Goal: Browse casually

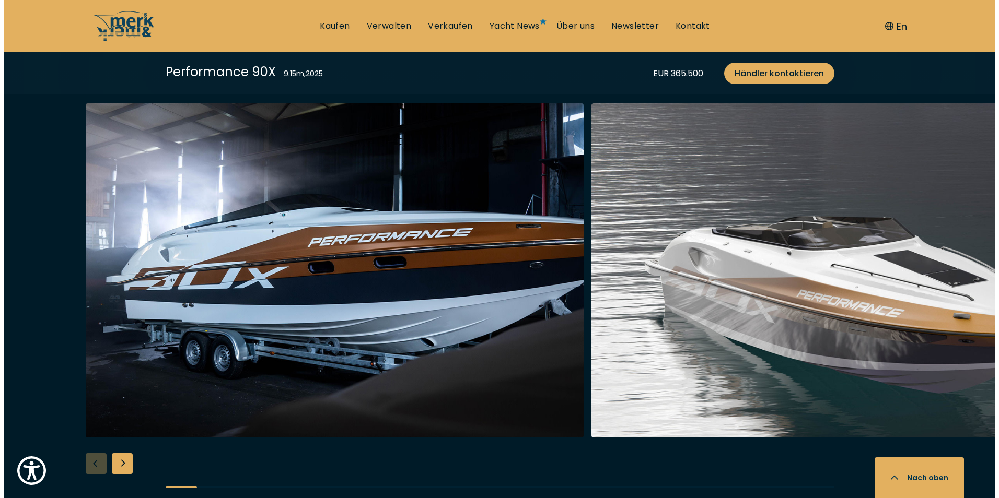
scroll to position [1306, 0]
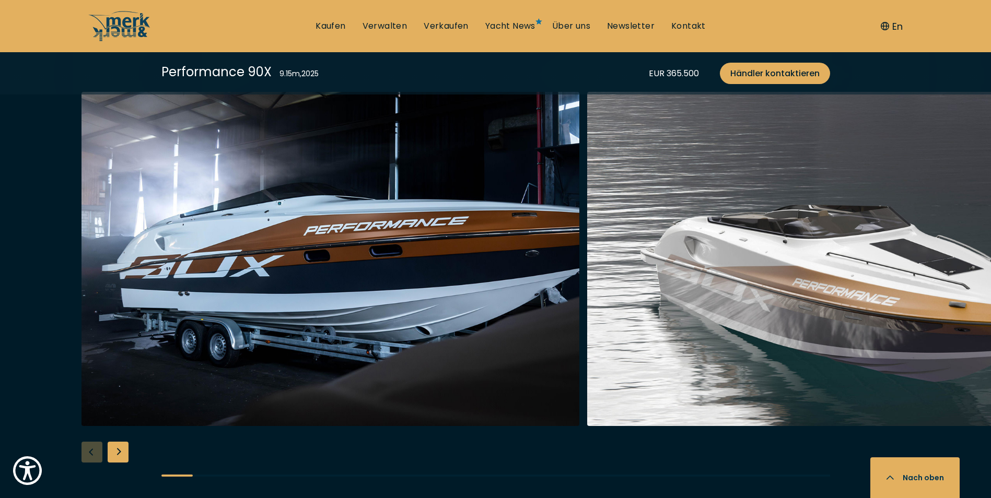
click at [666, 288] on img "button" at bounding box center [836, 259] width 498 height 334
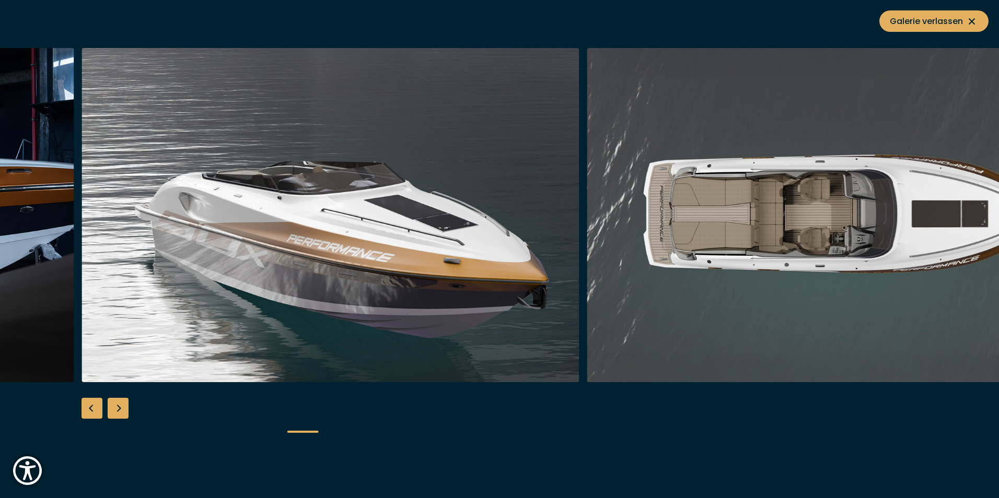
click at [80, 414] on div at bounding box center [499, 249] width 999 height 402
click at [94, 406] on div "Previous slide" at bounding box center [91, 408] width 21 height 21
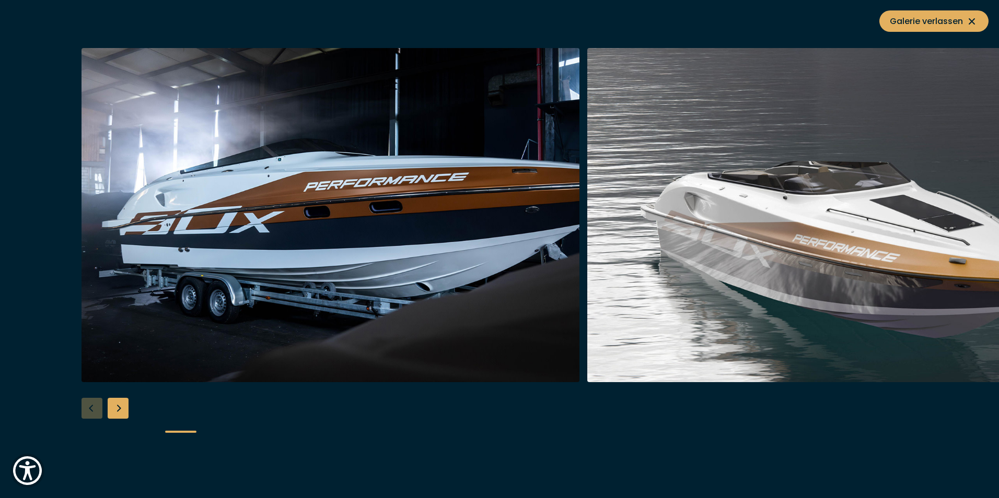
click at [111, 408] on div "Next slide" at bounding box center [118, 408] width 21 height 21
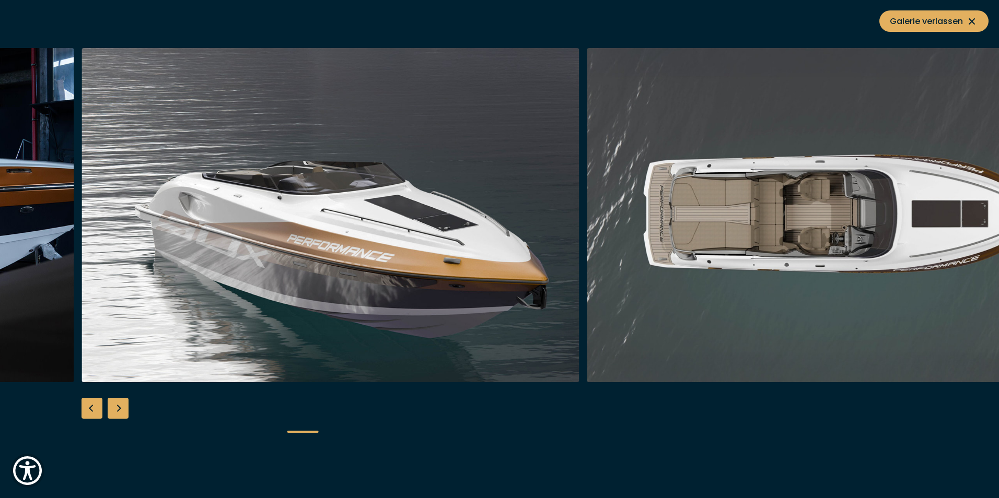
click at [117, 408] on div "Next slide" at bounding box center [118, 408] width 21 height 21
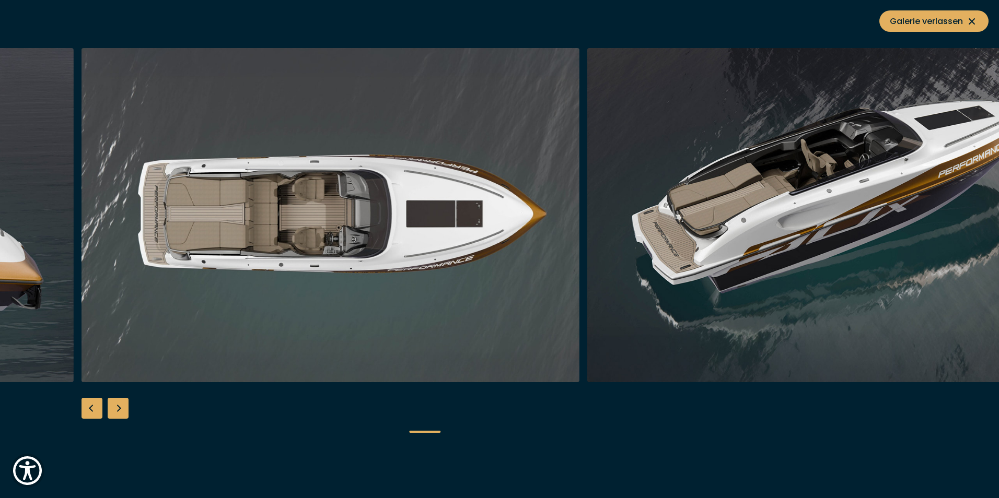
click at [117, 408] on div "Next slide" at bounding box center [118, 408] width 21 height 21
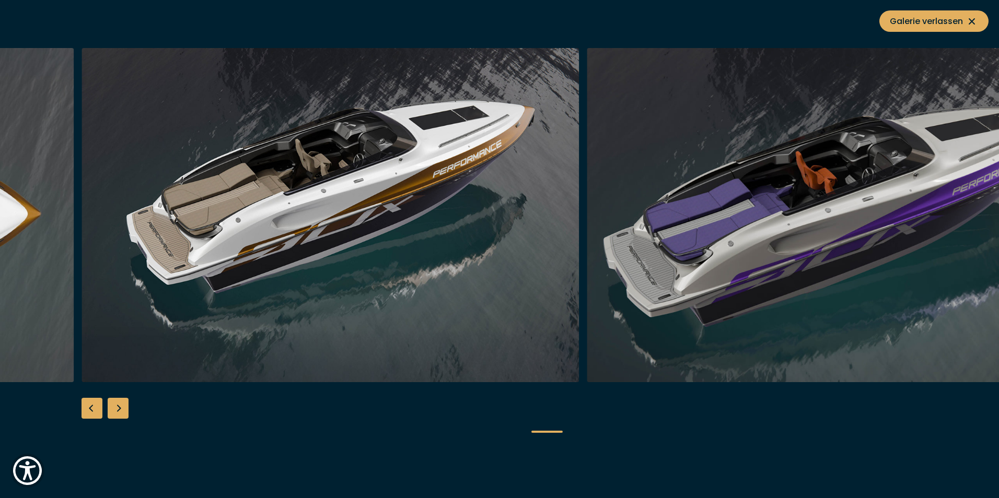
click at [117, 408] on div "Next slide" at bounding box center [118, 408] width 21 height 21
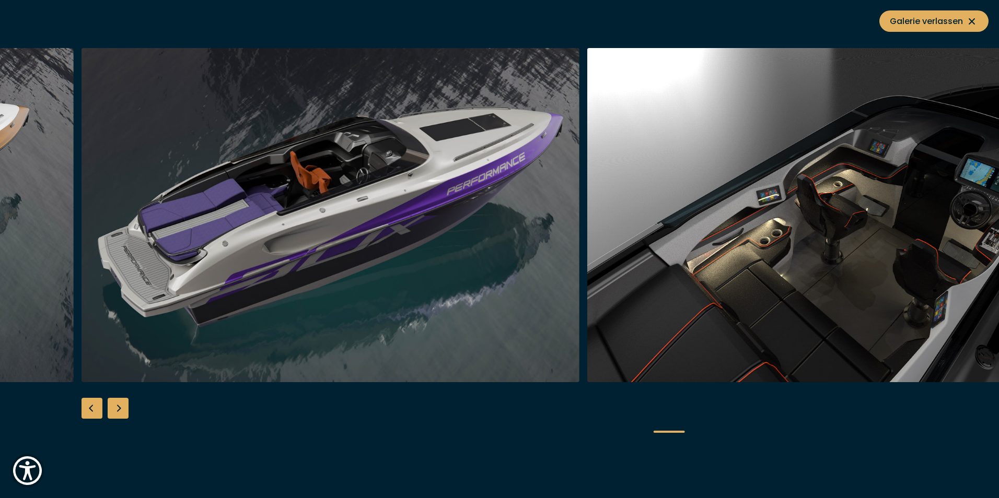
click at [117, 408] on div "Next slide" at bounding box center [118, 408] width 21 height 21
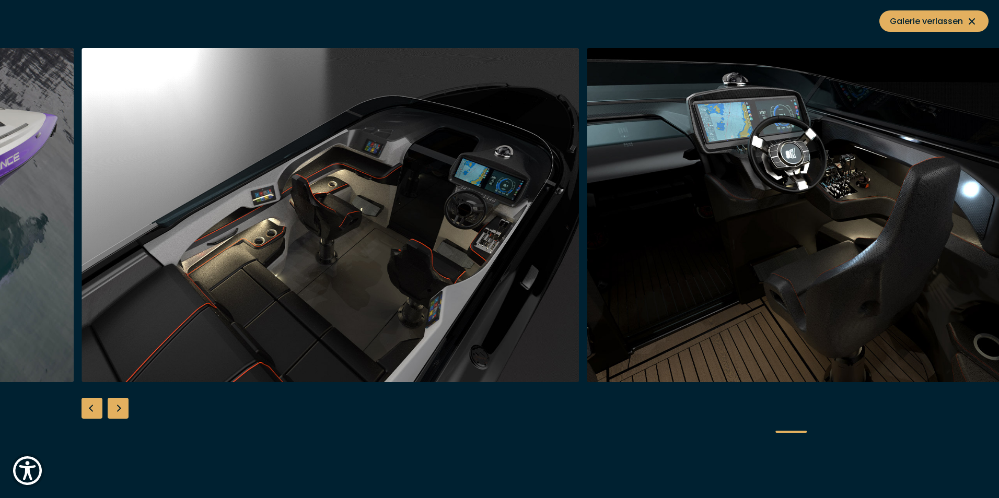
click at [117, 409] on div "Next slide" at bounding box center [118, 408] width 21 height 21
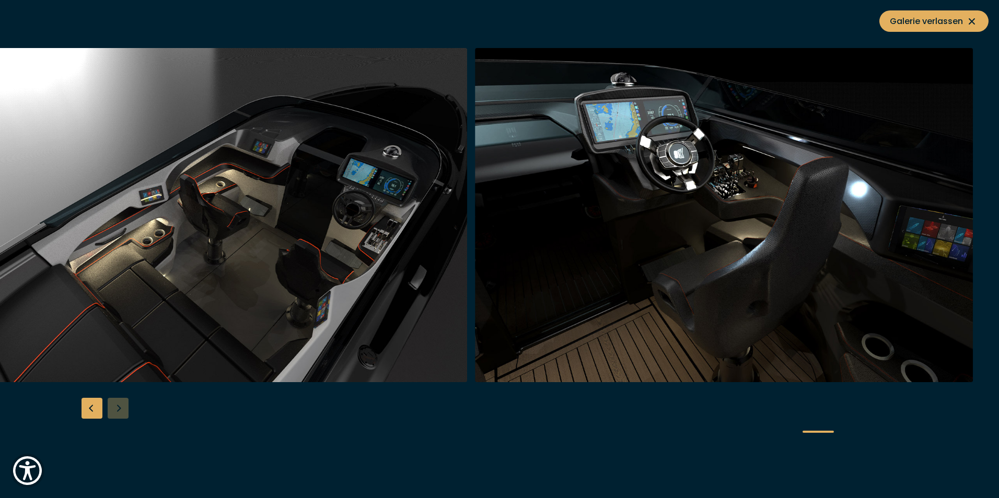
click at [117, 409] on div at bounding box center [499, 249] width 999 height 402
